Goal: Complete application form

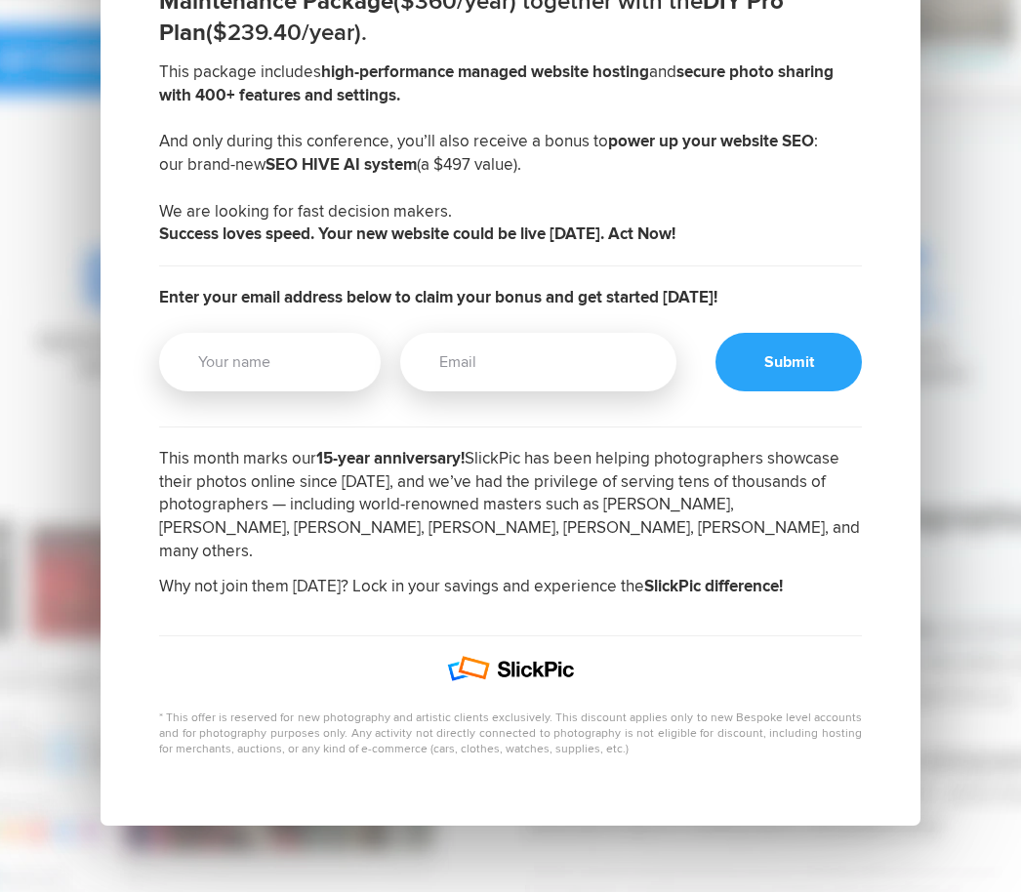
scroll to position [505, 0]
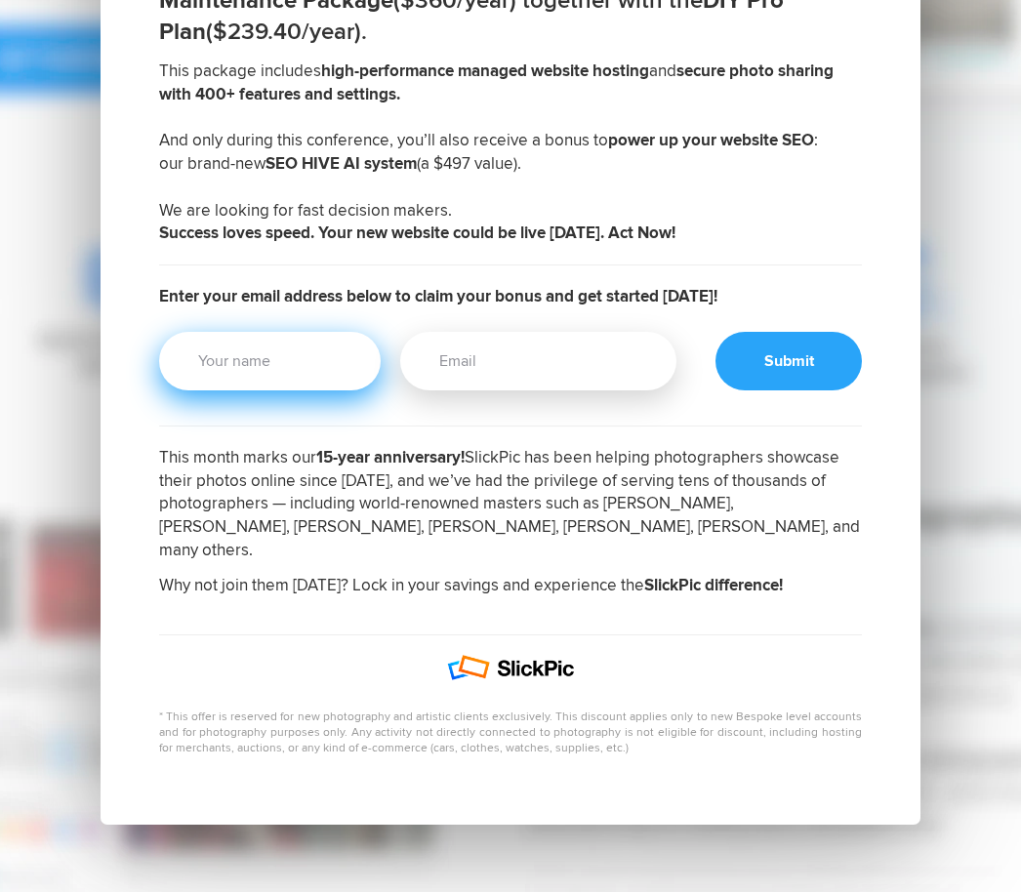
click at [297, 370] on input "Your Name" at bounding box center [270, 361] width 222 height 59
type input "[PERSON_NAME]"
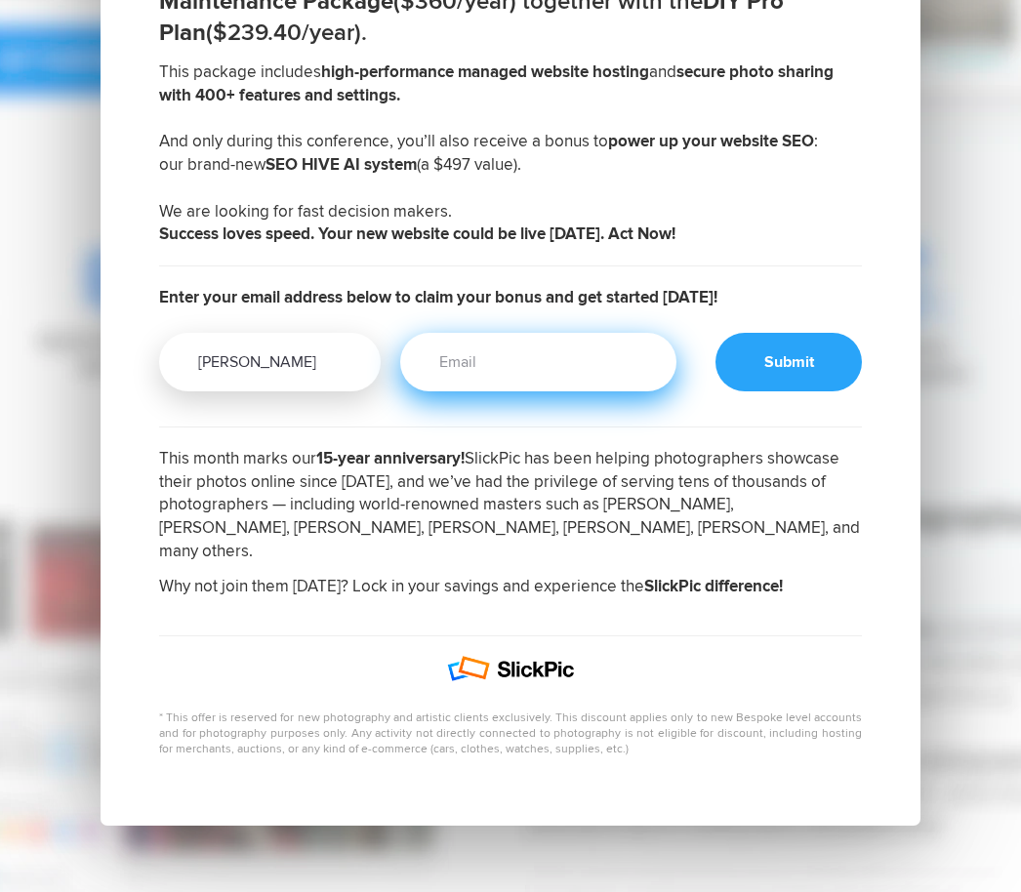
type input "[PERSON_NAME][EMAIL_ADDRESS][PERSON_NAME][DOMAIN_NAME]"
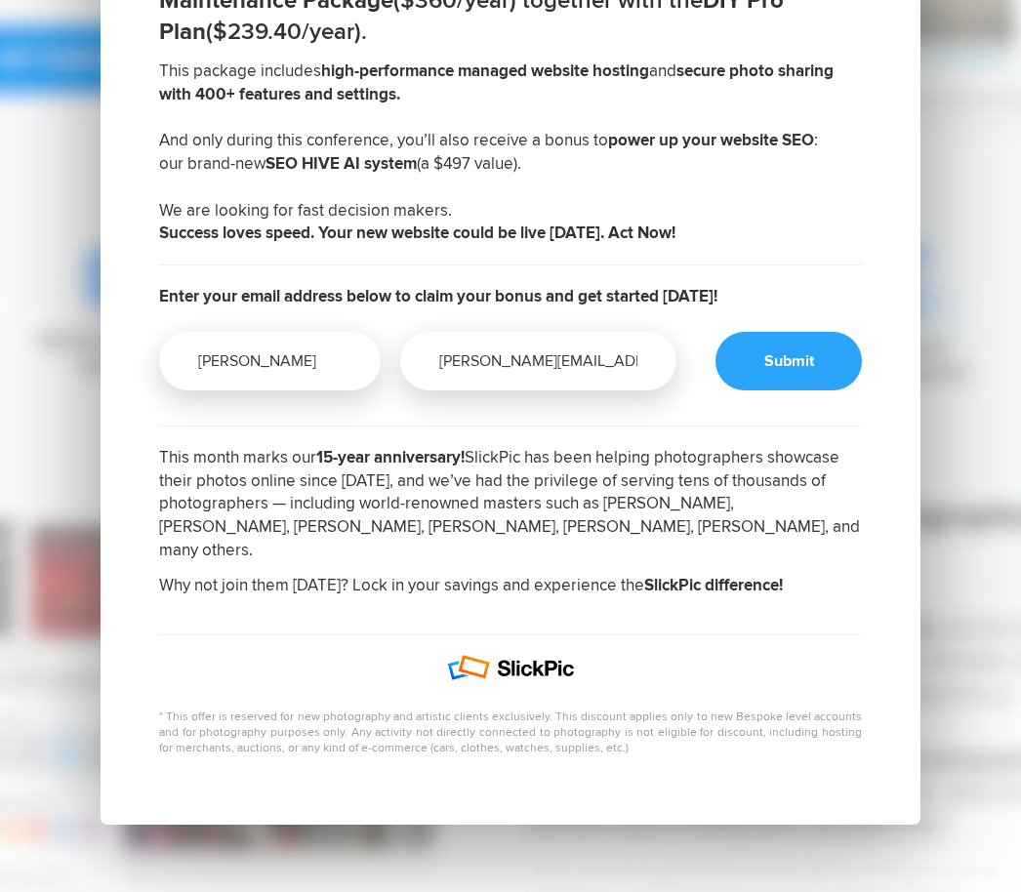
click at [794, 380] on div at bounding box center [788, 362] width 146 height 59
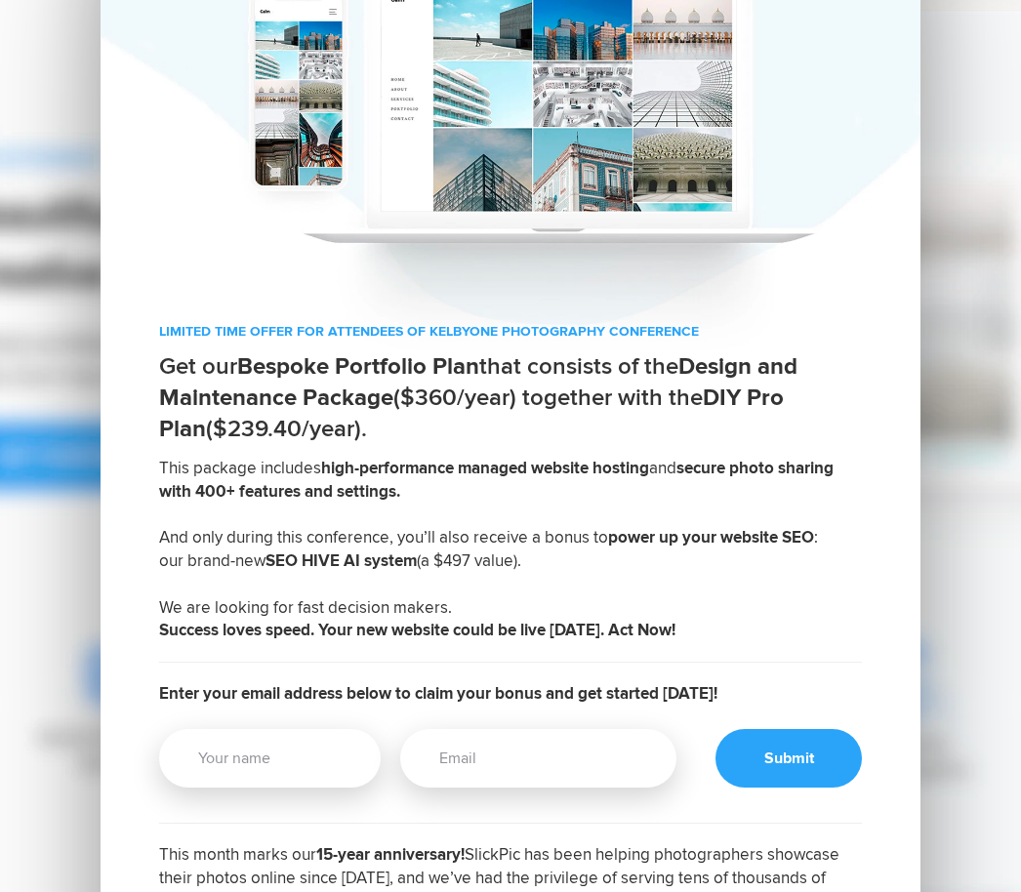
scroll to position [12, 0]
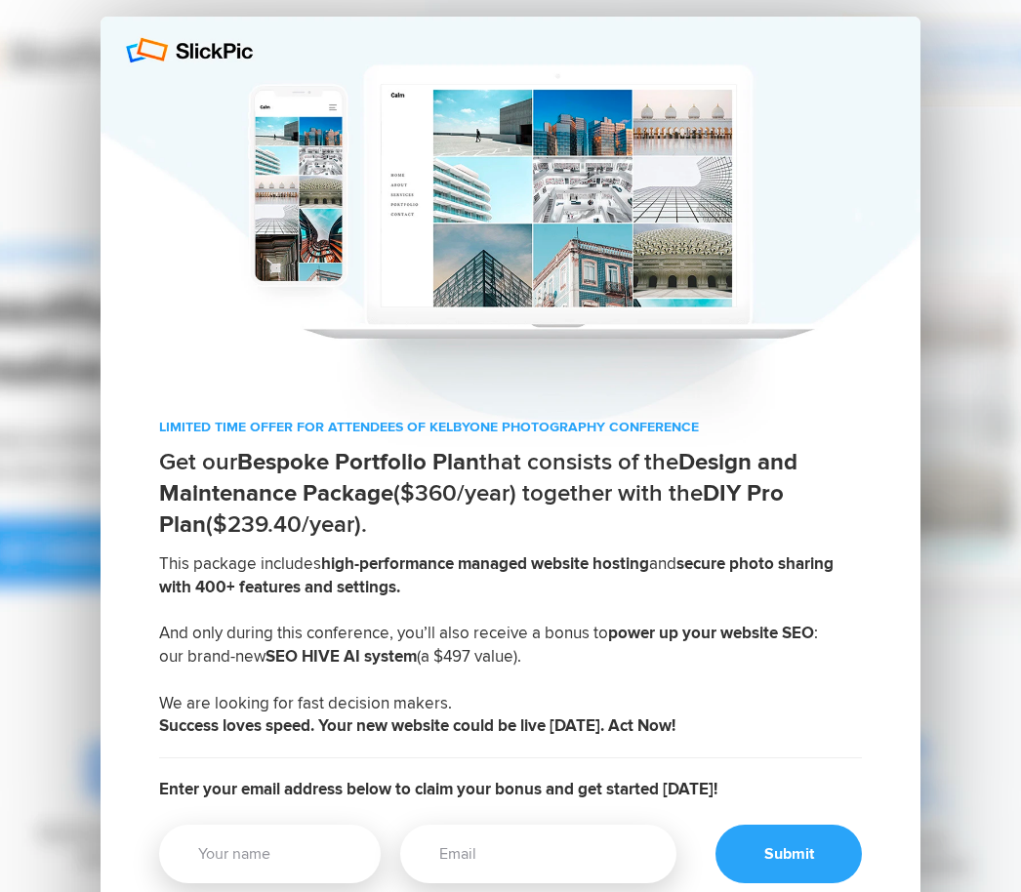
click at [992, 32] on div "LIMITED TIME OFFER FOR ATTENDEES OF KELBYONE PHOTOGRAPHY CONFERENCE Get our Bes…" at bounding box center [510, 770] width 1021 height 1564
